Goal: Transaction & Acquisition: Purchase product/service

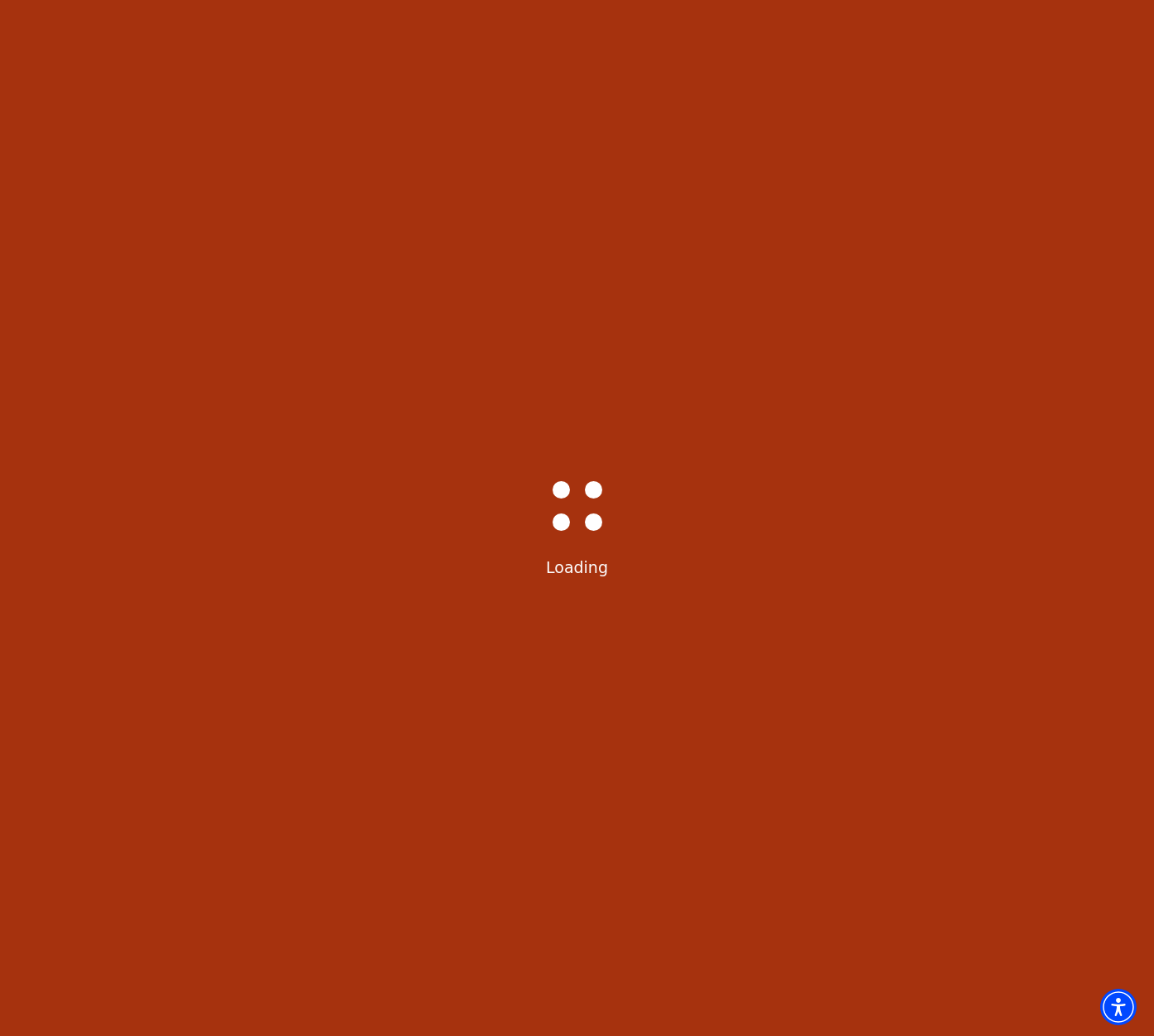
click at [377, 487] on div "Bass-Hall_Loader-Med-Gray Loading" at bounding box center [577, 518] width 1154 height 1036
click at [226, 300] on div "Bass-Hall_Loader-Med-Gray Loading" at bounding box center [577, 518] width 1154 height 1036
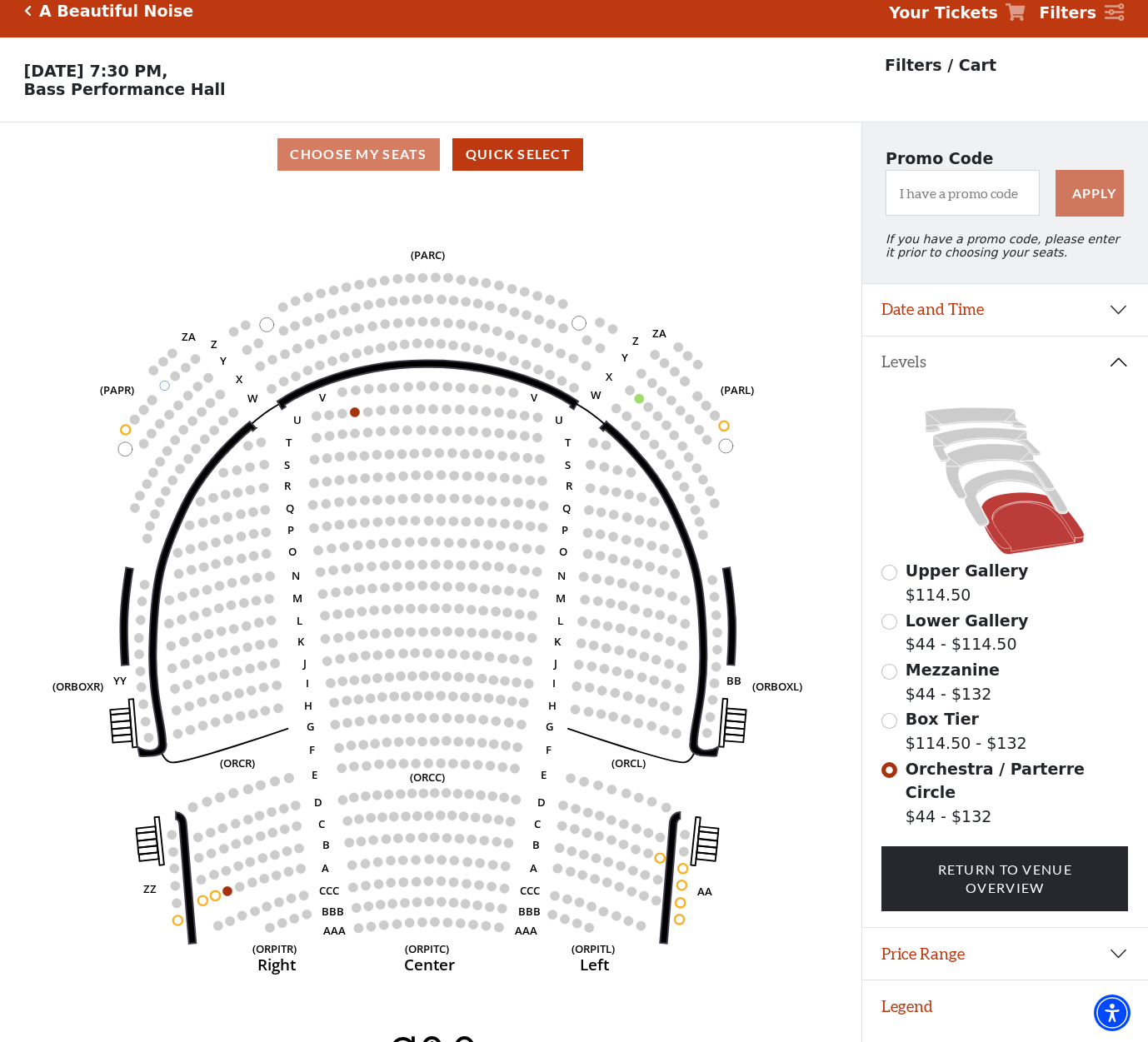
scroll to position [40, 0]
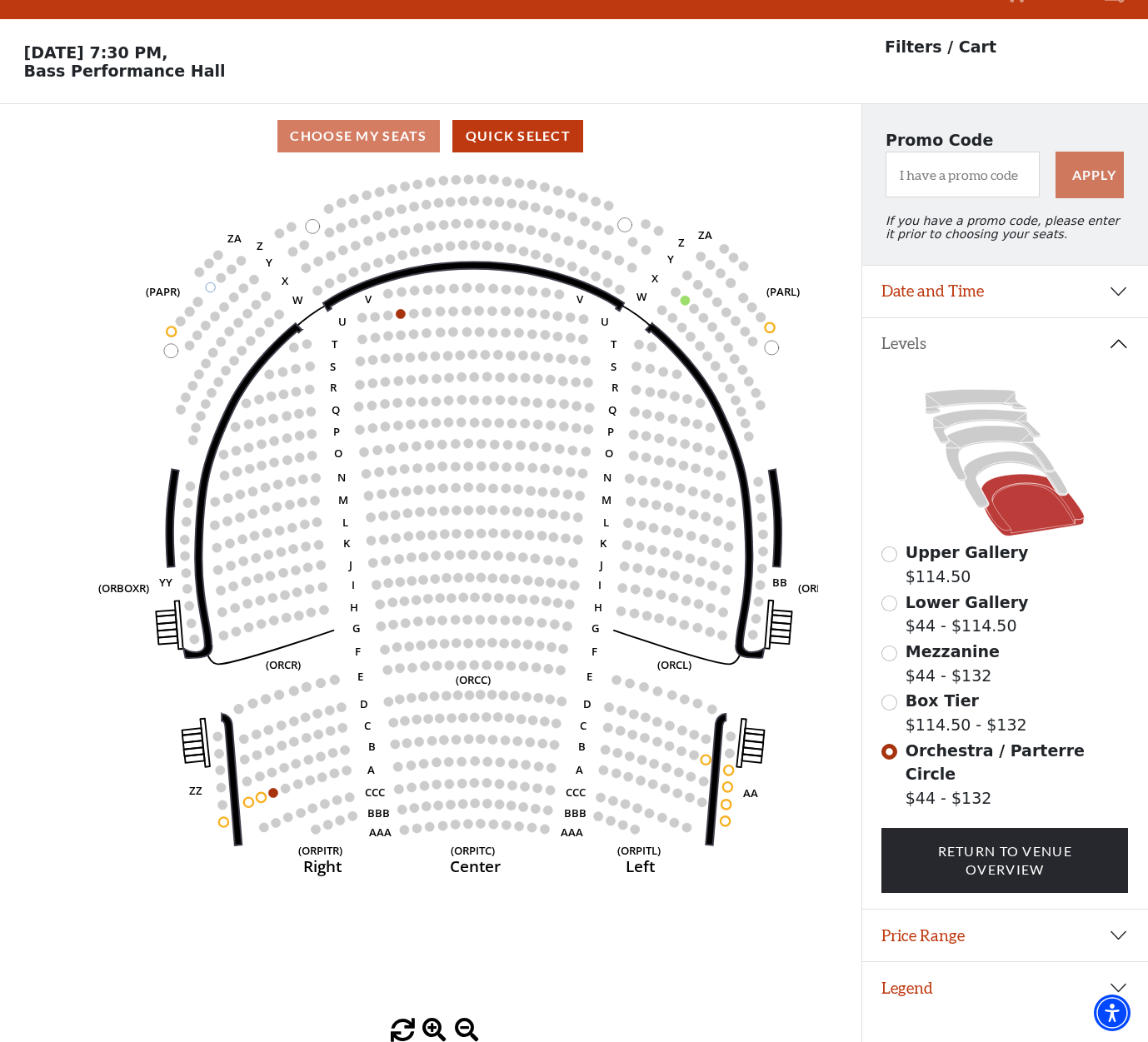
drag, startPoint x: 529, startPoint y: 631, endPoint x: 575, endPoint y: 551, distance: 92.3
click at [575, 551] on icon "Left (ORPITL) Right (ORPITR) Center (ORPITC) ZZ AA YY BB ZA ZA (ORCL) (ORCR) (O…" at bounding box center [431, 593] width 775 height 850
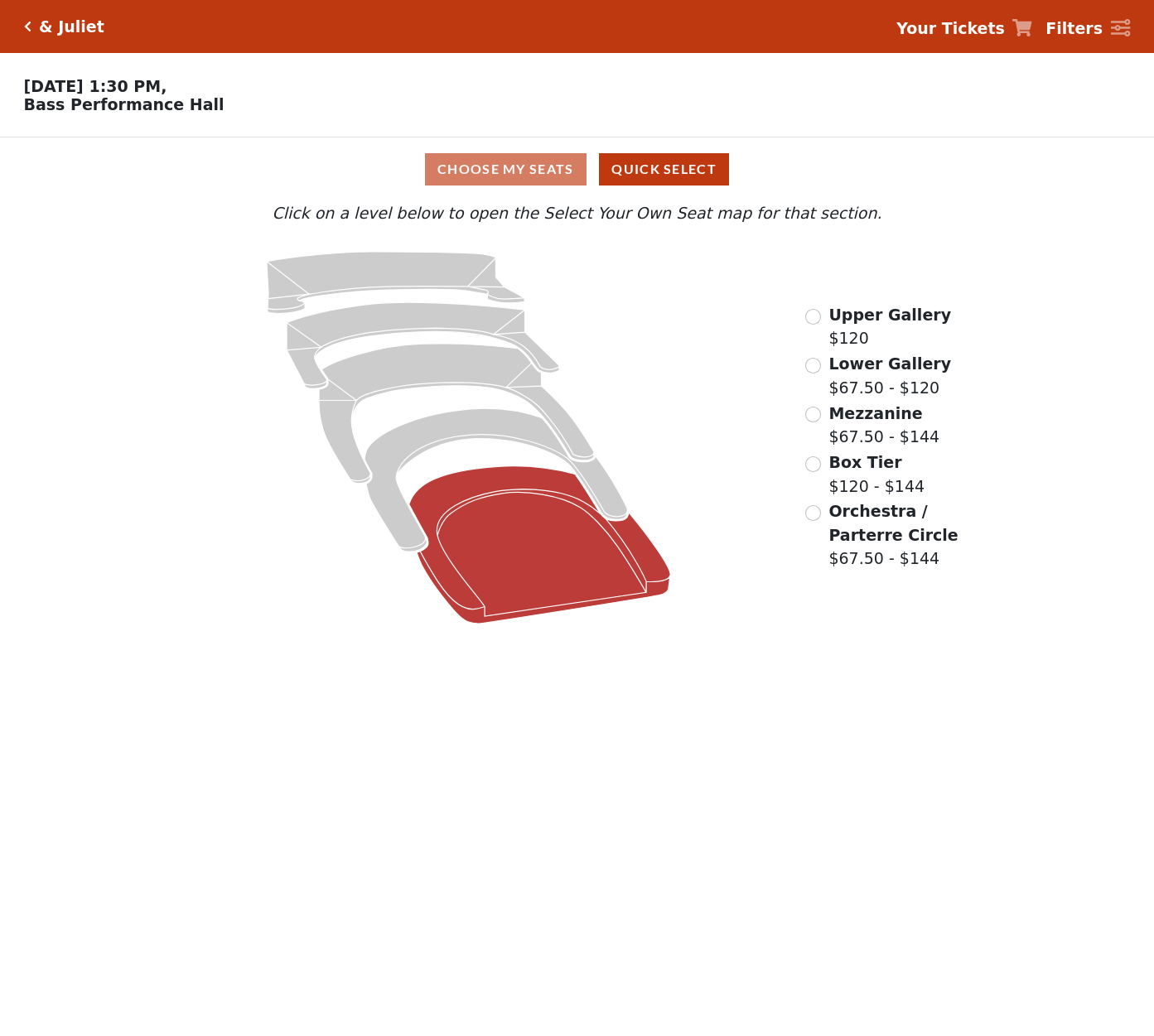
click at [552, 552] on icon at bounding box center [539, 545] width 261 height 158
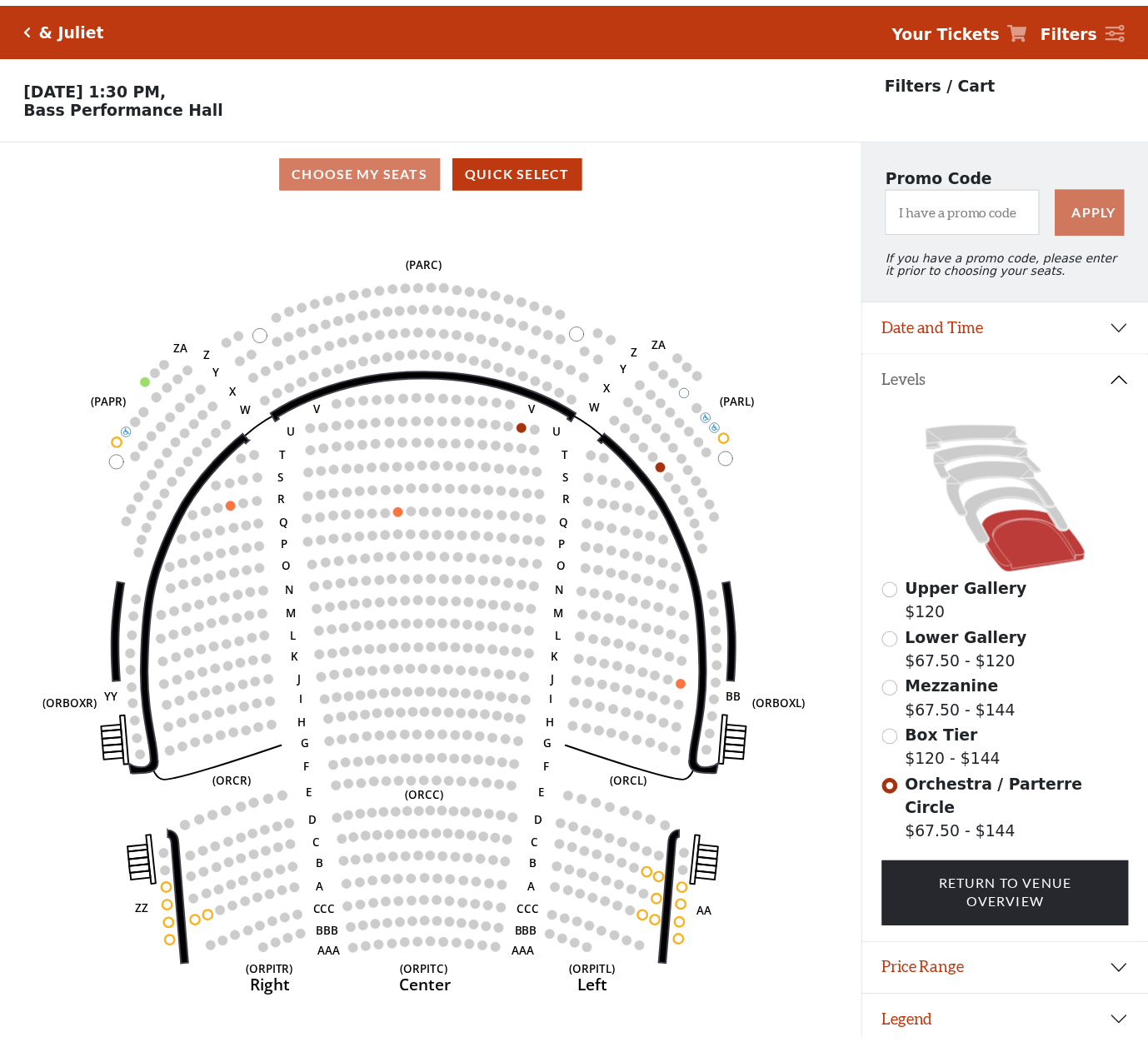
scroll to position [40, 0]
